Goal: Check status: Check status

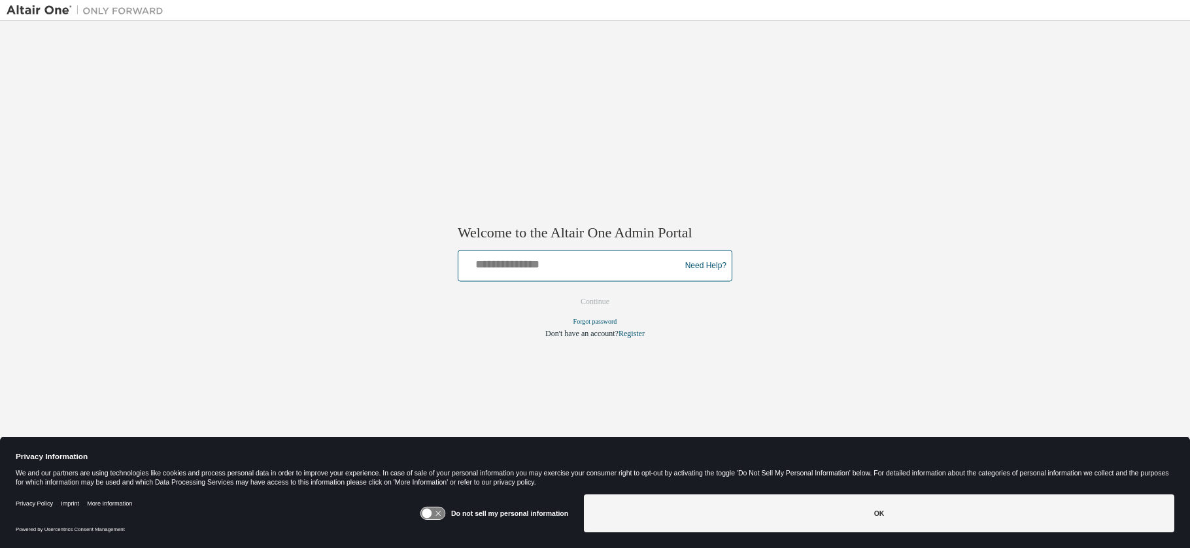
click at [499, 265] on input "text" at bounding box center [570, 263] width 215 height 19
click at [503, 266] on input "text" at bounding box center [570, 263] width 215 height 19
type input "**********"
click at [594, 305] on button "Continue" at bounding box center [595, 302] width 56 height 20
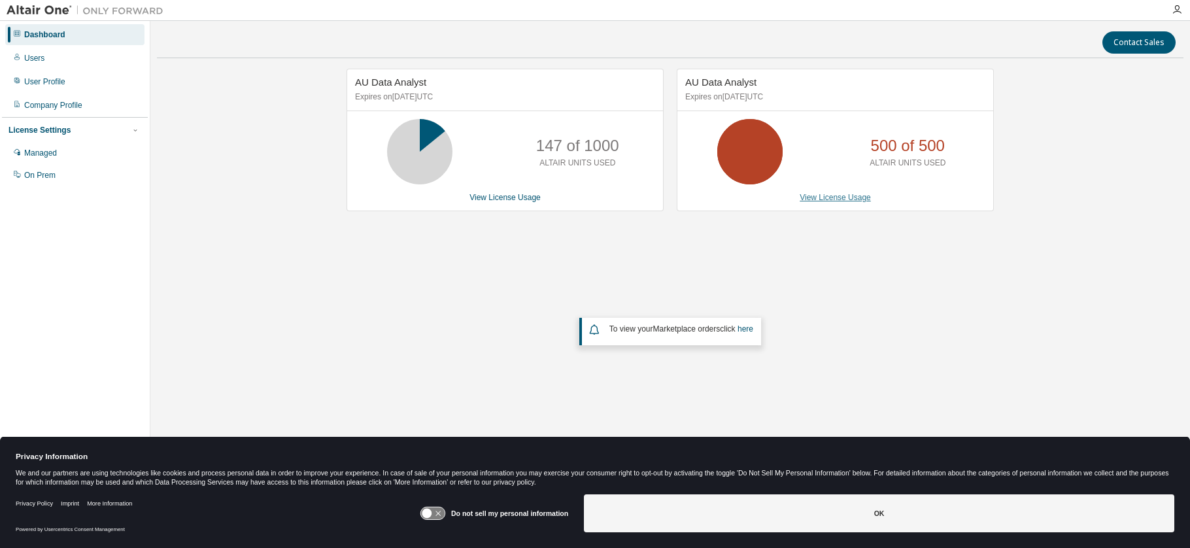
click at [832, 200] on link "View License Usage" at bounding box center [834, 197] width 71 height 9
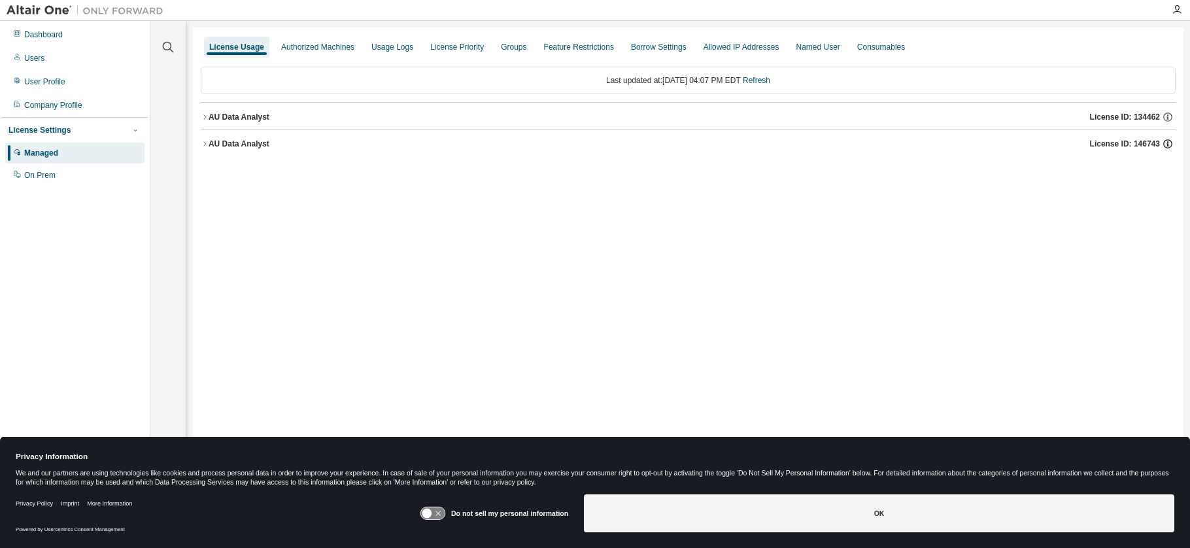
click at [1169, 145] on icon "button" at bounding box center [1167, 144] width 12 height 12
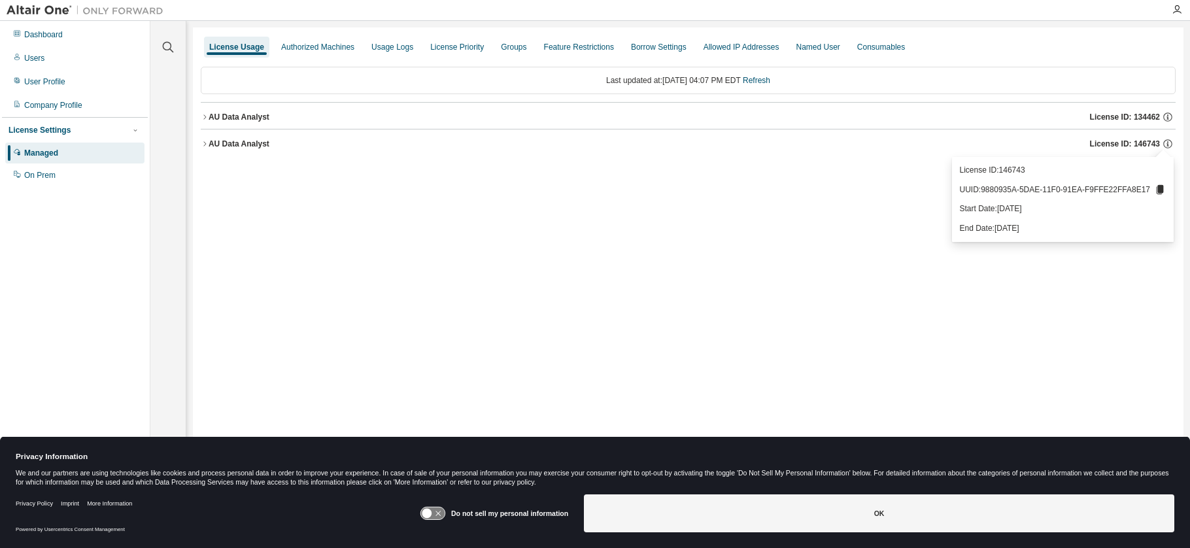
click at [201, 141] on icon "button" at bounding box center [205, 144] width 8 height 8
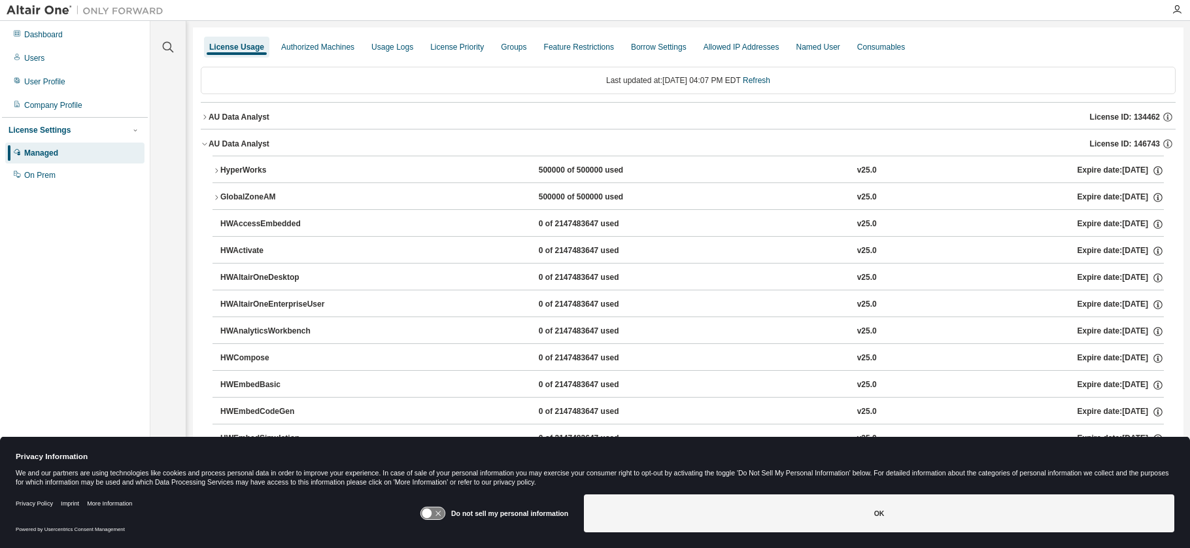
click at [218, 197] on icon "button" at bounding box center [216, 197] width 3 height 5
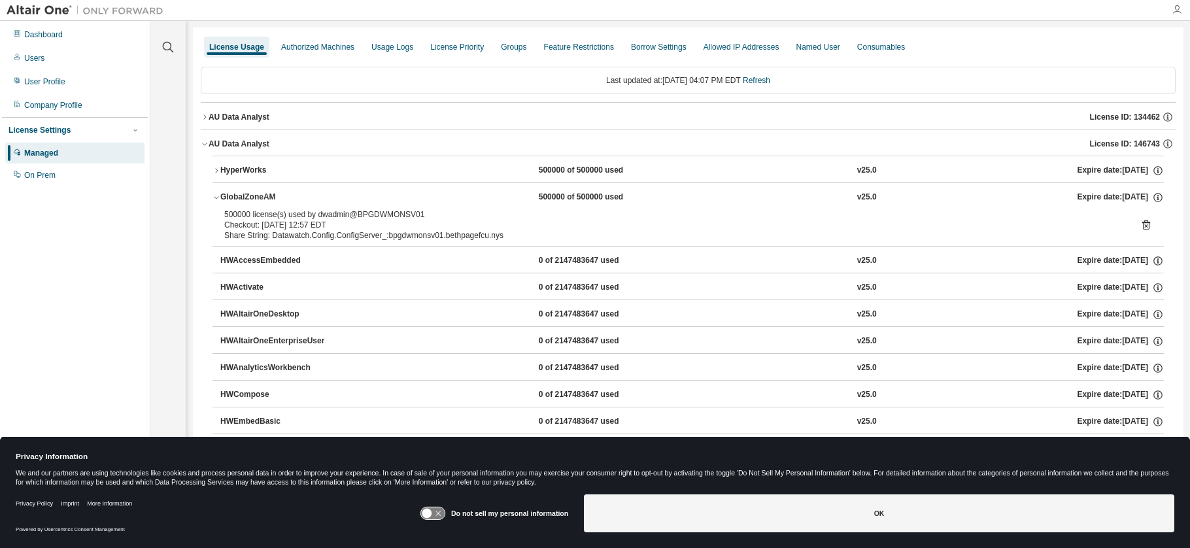
click at [1178, 12] on icon "button" at bounding box center [1176, 10] width 10 height 10
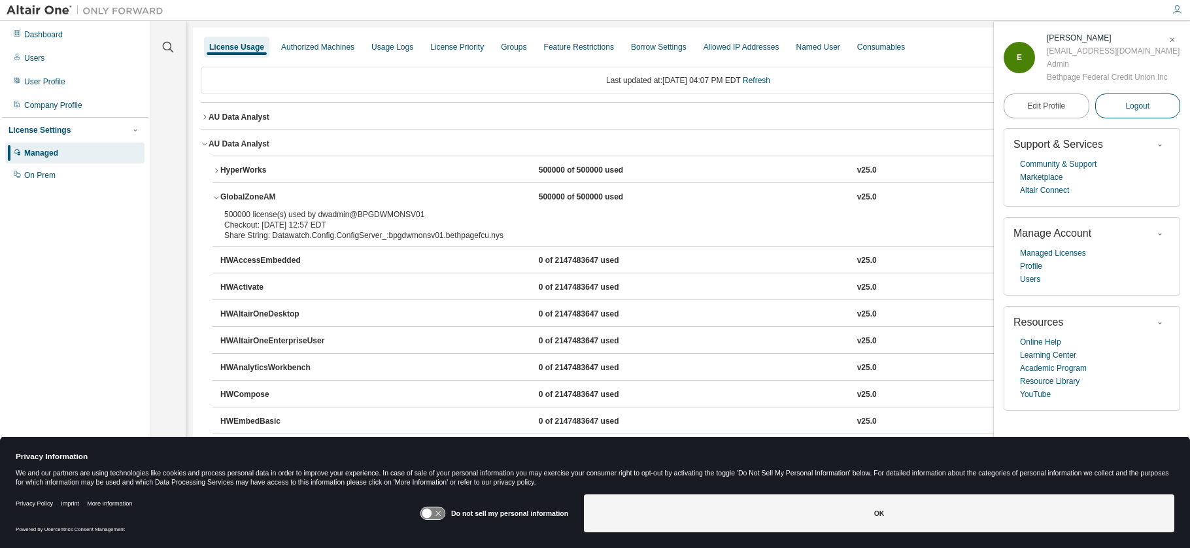
click at [1141, 112] on span "Logout" at bounding box center [1137, 105] width 24 height 13
